Goal: Task Accomplishment & Management: Manage account settings

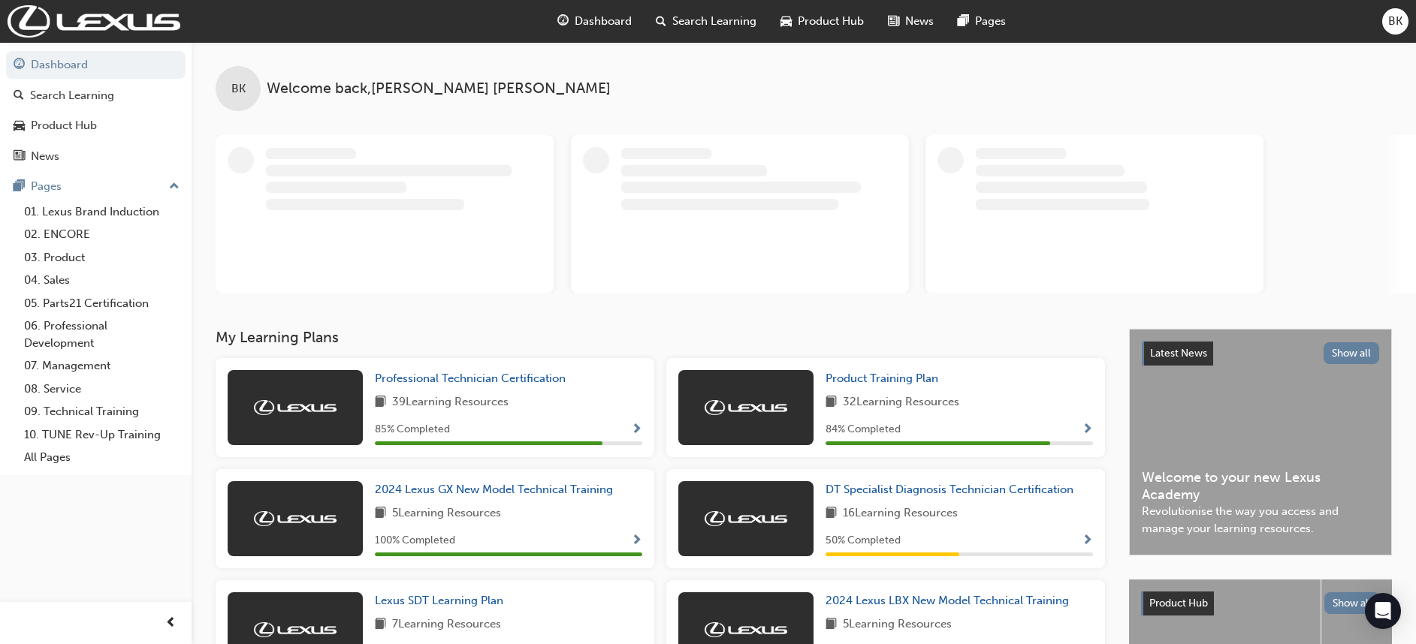
click at [1389, 18] on span "BK" at bounding box center [1395, 21] width 14 height 17
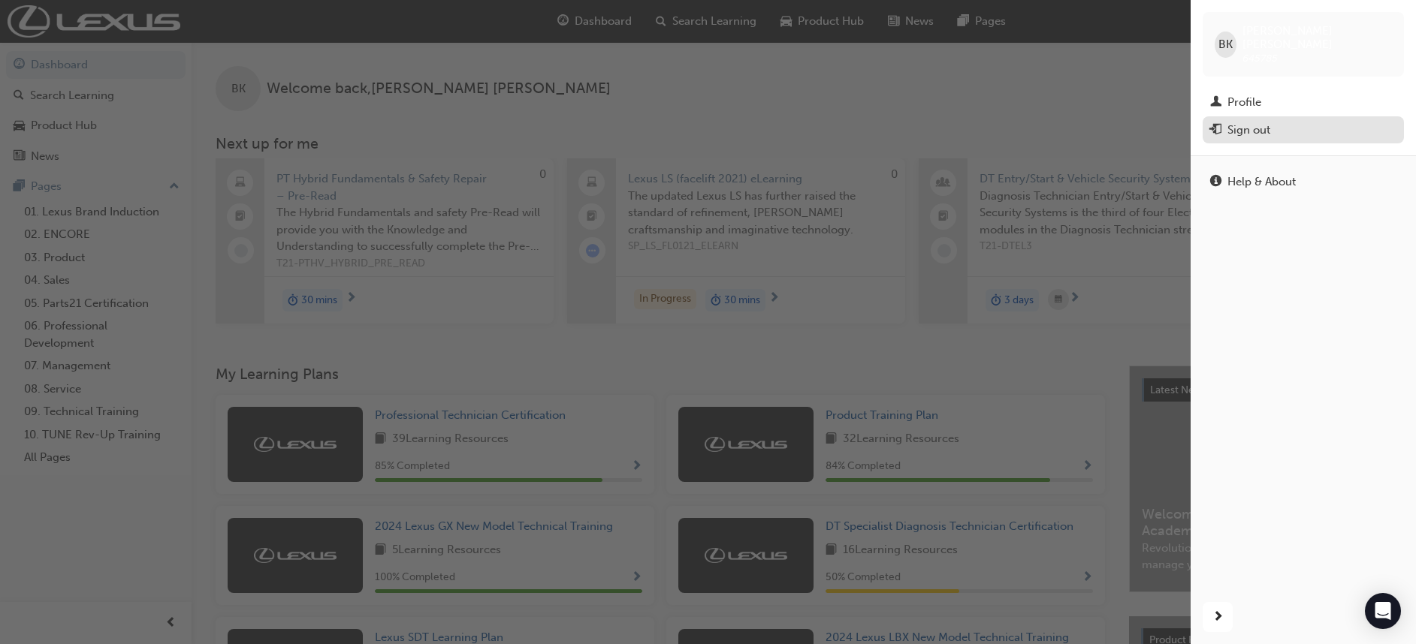
click at [1281, 121] on div "Sign out" at bounding box center [1303, 130] width 186 height 19
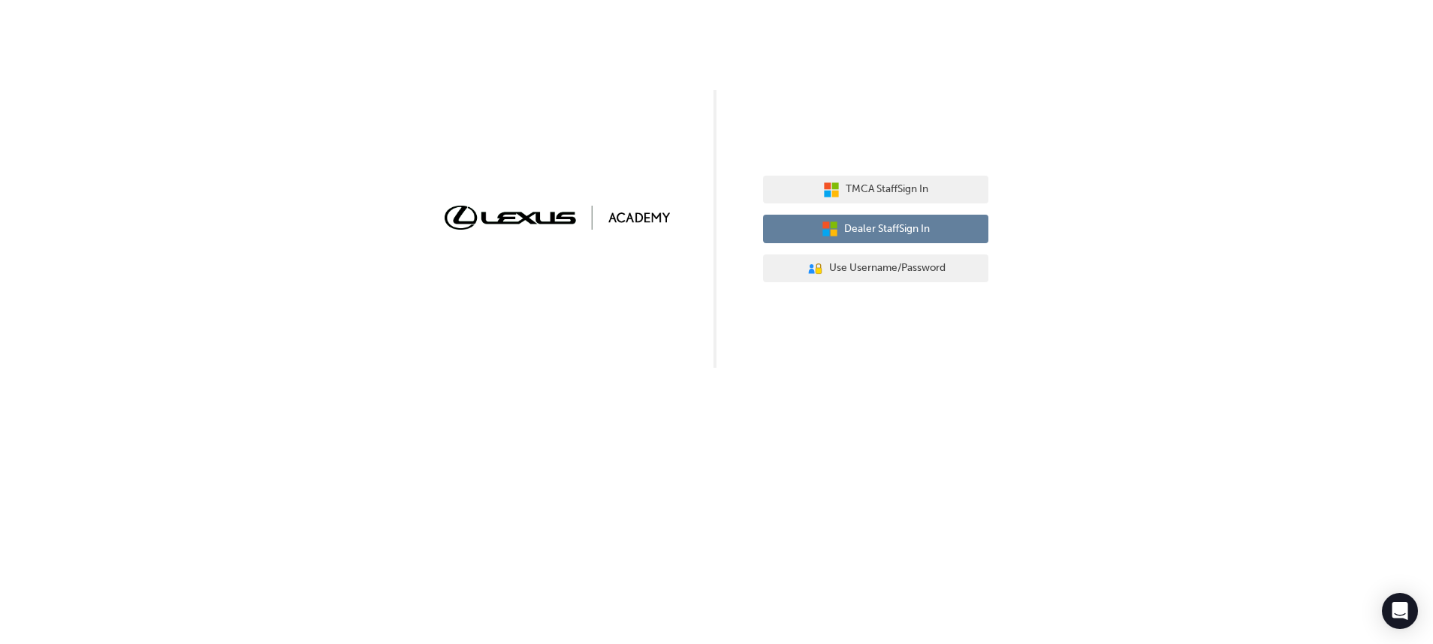
click at [945, 216] on button "Dealer Staff Sign In" at bounding box center [875, 229] width 225 height 29
